Goal: Information Seeking & Learning: Understand process/instructions

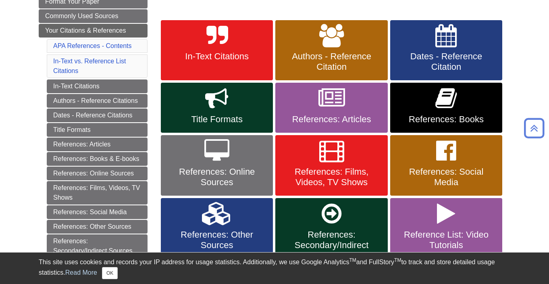
scroll to position [192, 0]
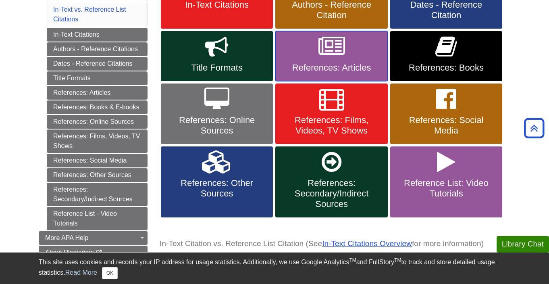
click at [325, 48] on icon at bounding box center [331, 46] width 27 height 23
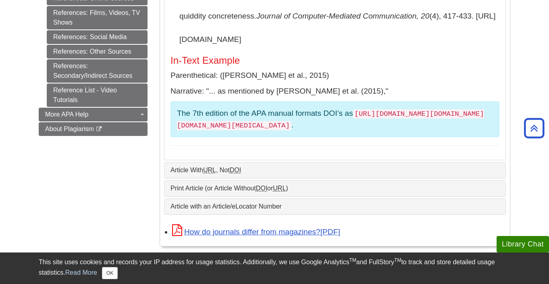
scroll to position [395, 0]
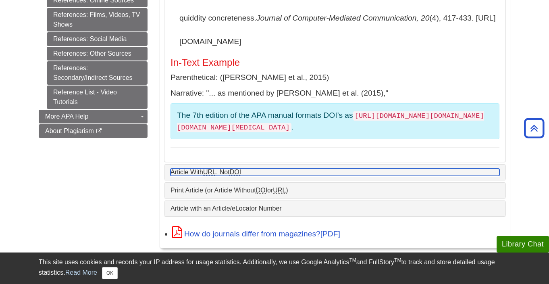
click at [241, 169] on abbr "DOI" at bounding box center [235, 172] width 11 height 7
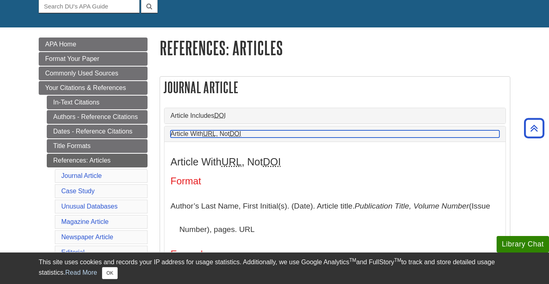
scroll to position [82, 0]
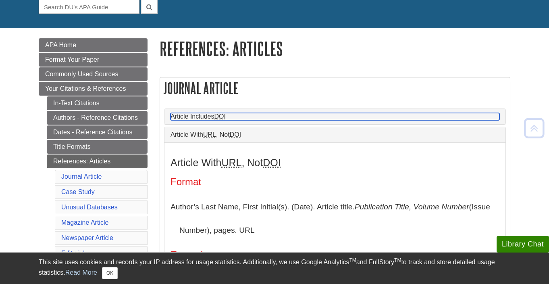
click at [238, 118] on link "Article Includes DOI" at bounding box center [335, 116] width 329 height 7
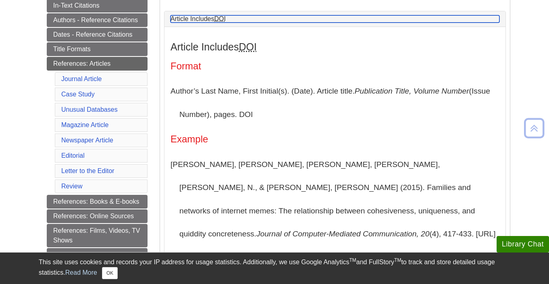
scroll to position [180, 0]
